Goal: Entertainment & Leisure: Consume media (video, audio)

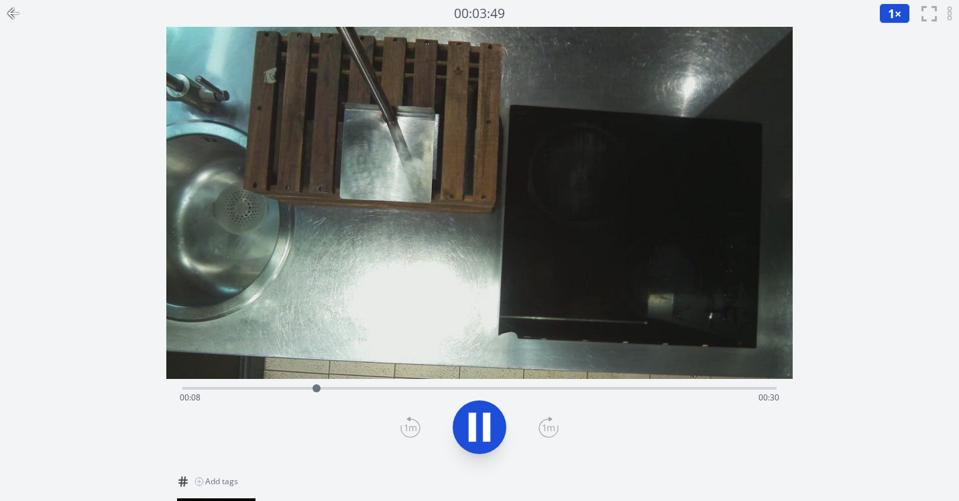
click at [541, 232] on video at bounding box center [479, 203] width 627 height 352
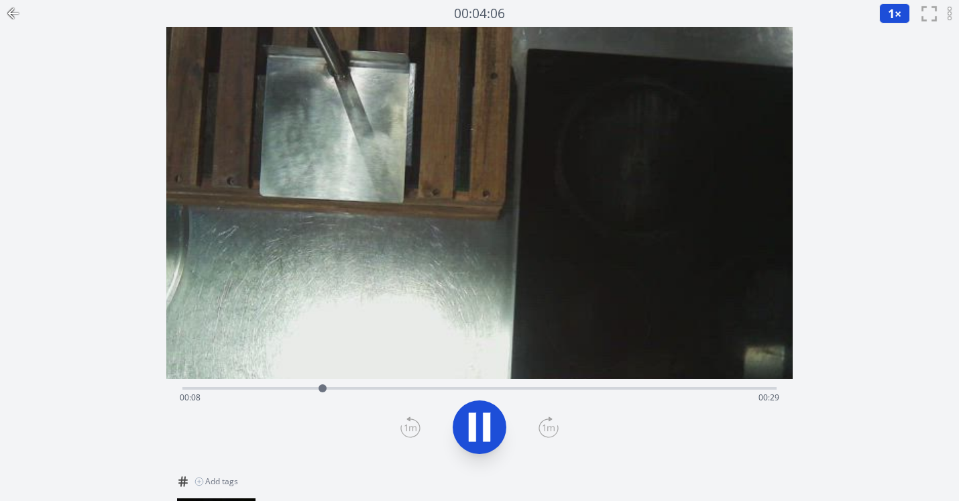
click at [541, 232] on video at bounding box center [479, 203] width 985 height 554
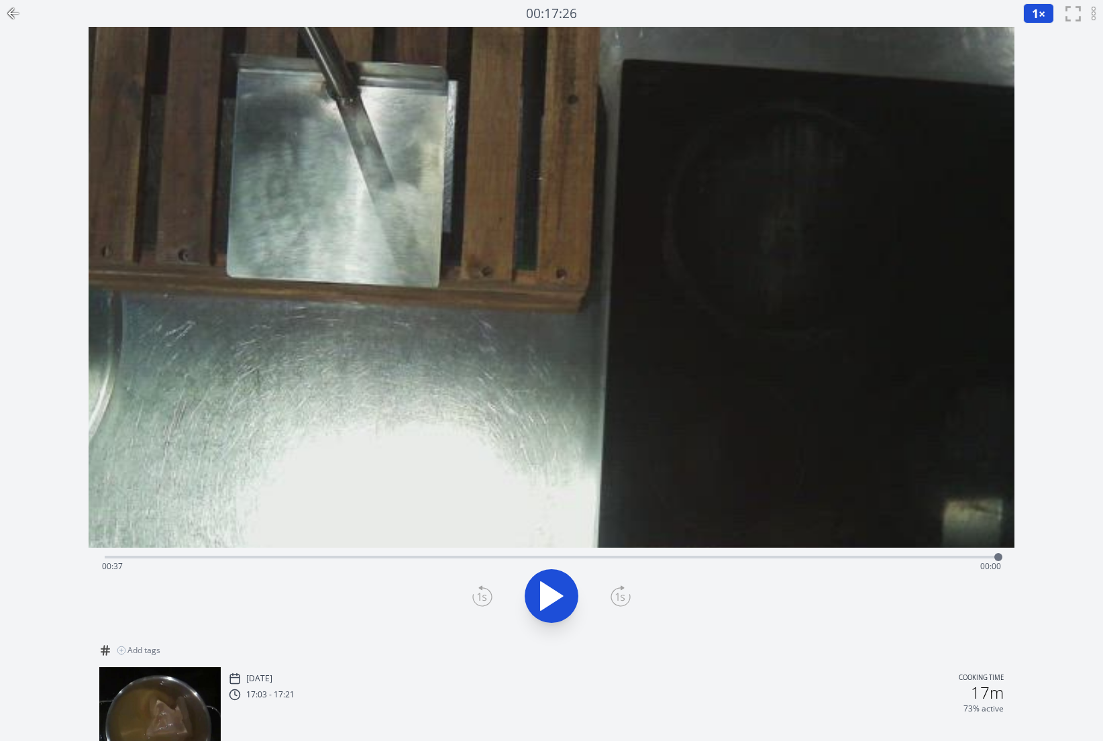
click at [861, 413] on video at bounding box center [552, 287] width 1456 height 818
click at [219, 500] on div "Time elapsed: 00:37 Time remaining: 00:00" at bounding box center [552, 555] width 894 height 16
click at [217, 500] on div at bounding box center [219, 557] width 20 height 20
drag, startPoint x: 201, startPoint y: 562, endPoint x: 164, endPoint y: 557, distance: 36.5
click at [156, 500] on div "Time elapsed: 00:04 Time remaining: 00:33" at bounding box center [551, 565] width 899 height 21
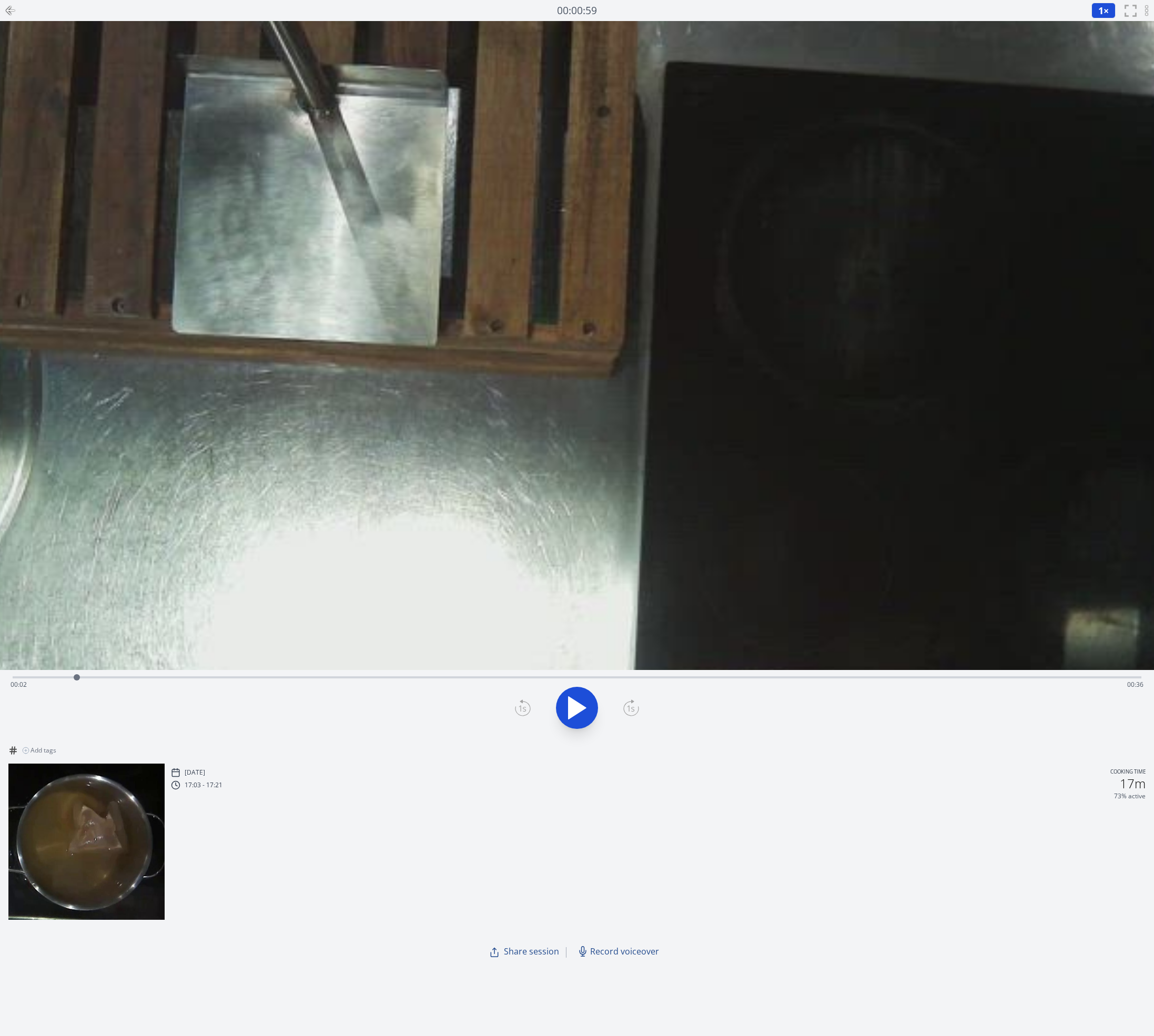
click at [586, 392] on icon at bounding box center [577, 708] width 30 height 30
click at [752, 392] on video at bounding box center [577, 345] width 1814 height 1020
click at [752, 13] on icon "fullscreen" at bounding box center [1130, 10] width 13 height 13
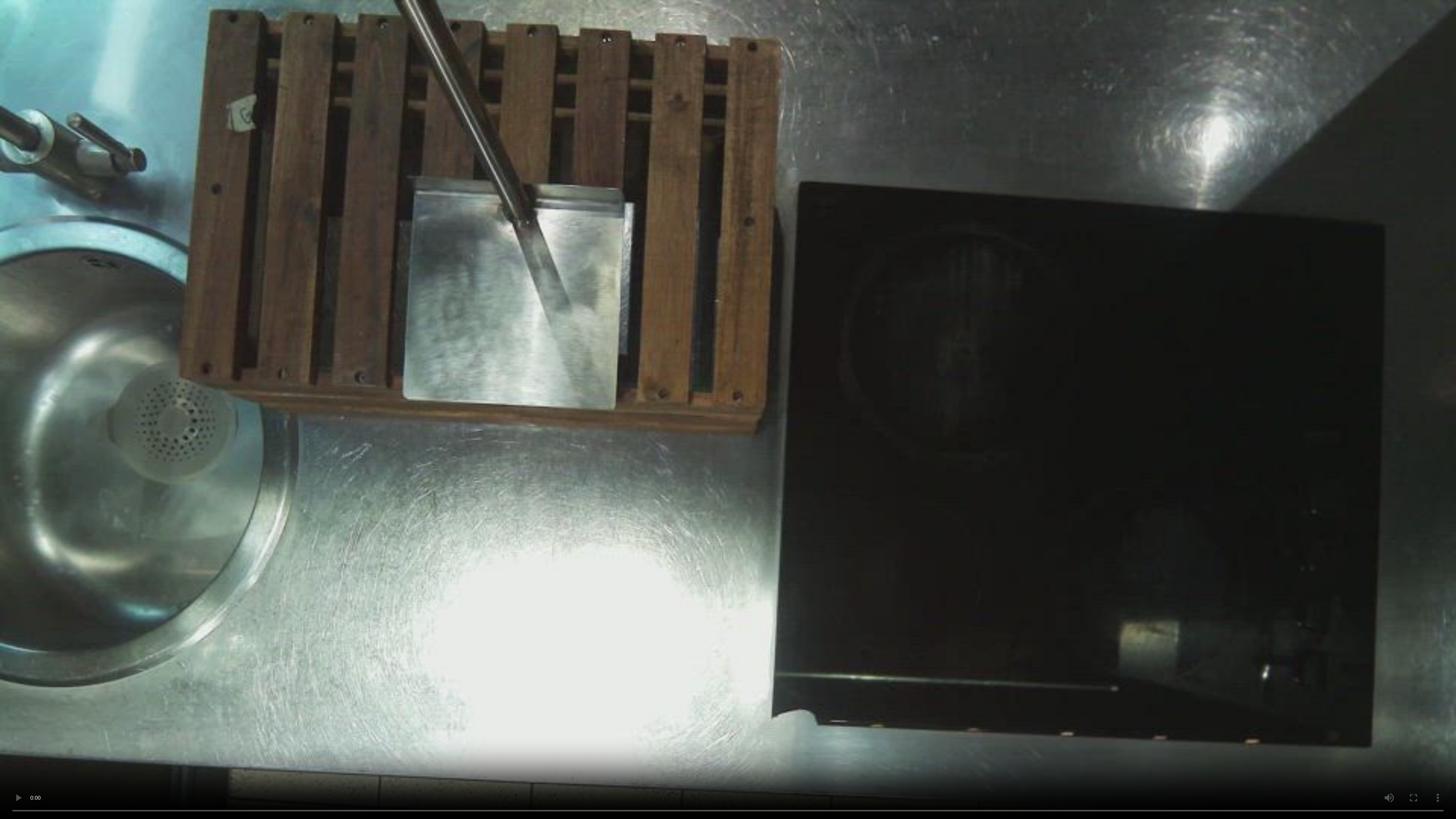
click at [341, 283] on video at bounding box center [728, 409] width 1456 height 819
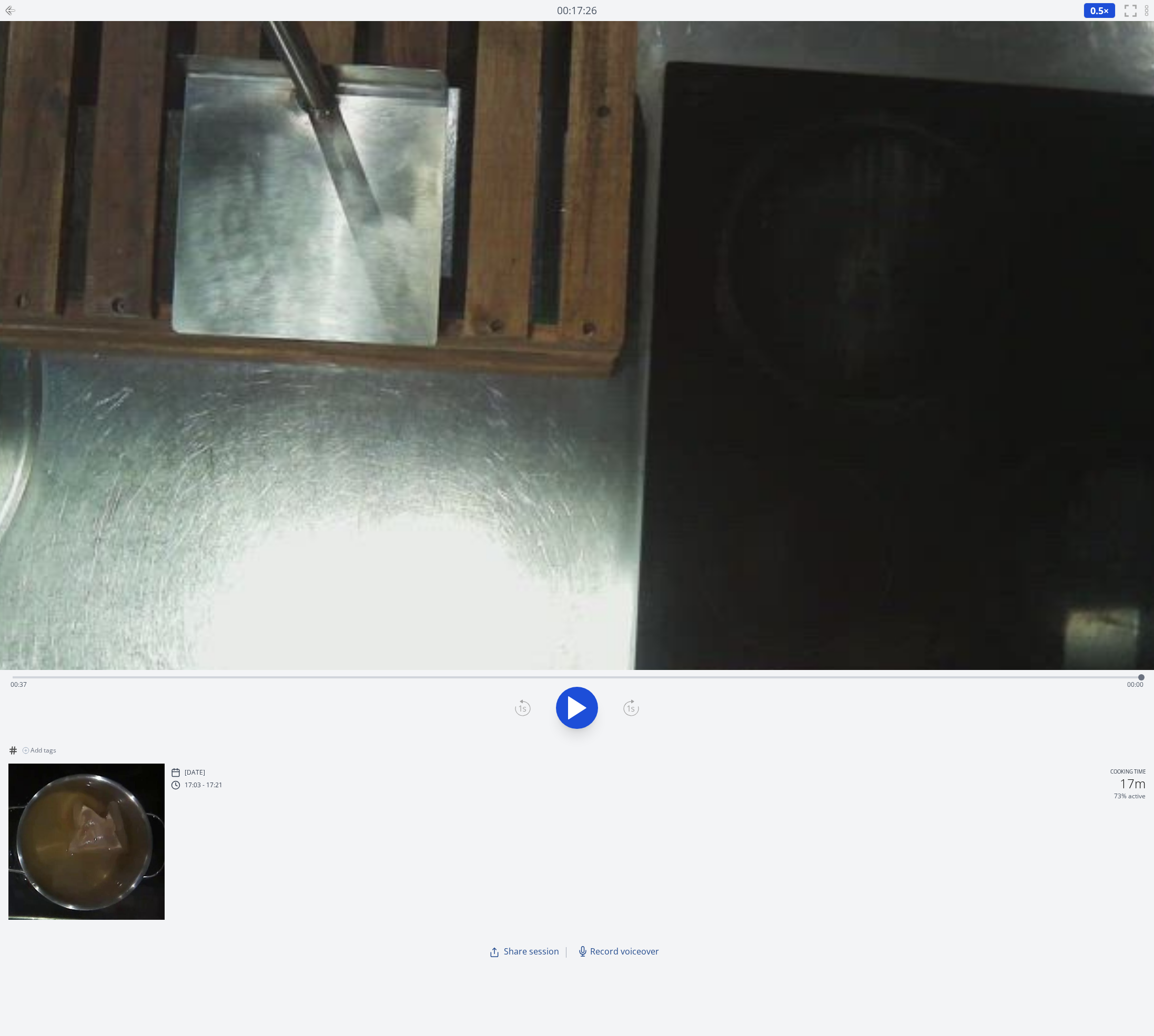
click at [680, 392] on video at bounding box center [577, 345] width 1814 height 1020
